Goal: Find specific page/section: Find specific page/section

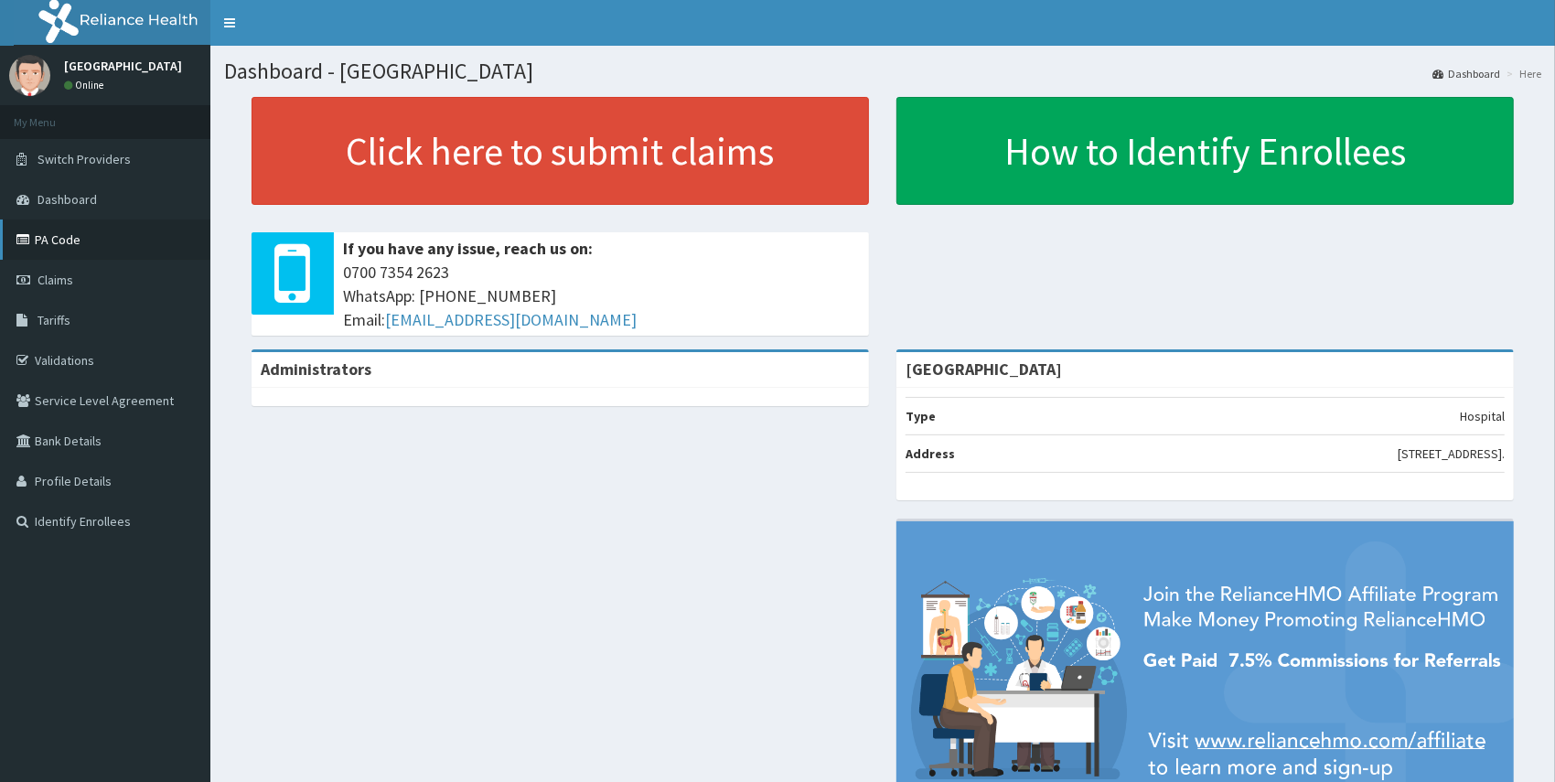
click at [13, 245] on link "PA Code" at bounding box center [105, 240] width 210 height 40
click at [69, 246] on link "PA Code" at bounding box center [105, 240] width 210 height 40
click at [40, 231] on link "PA Code" at bounding box center [105, 240] width 210 height 40
click at [44, 255] on link "PA Code" at bounding box center [105, 240] width 210 height 40
click at [110, 234] on link "PA Code" at bounding box center [105, 240] width 210 height 40
